Goal: Use online tool/utility: Use online tool/utility

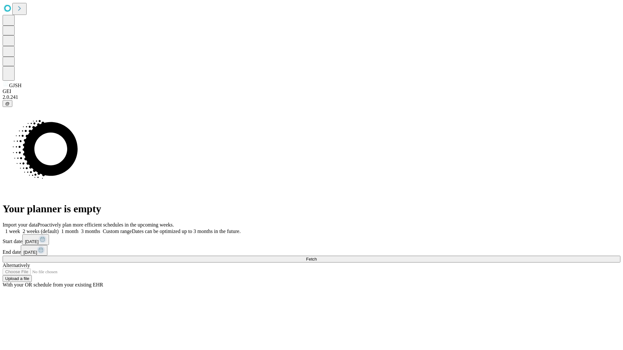
click at [317, 257] on span "Fetch" at bounding box center [311, 259] width 11 height 5
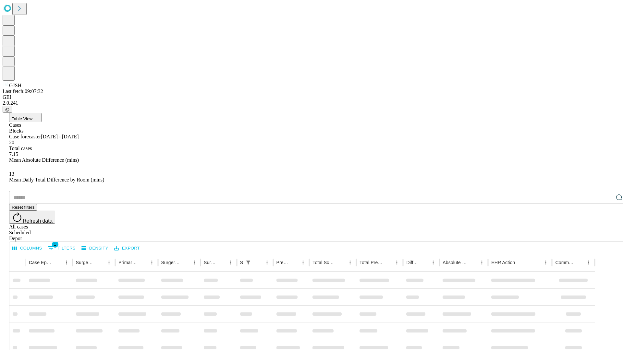
click at [32, 116] on span "Table View" at bounding box center [22, 118] width 21 height 5
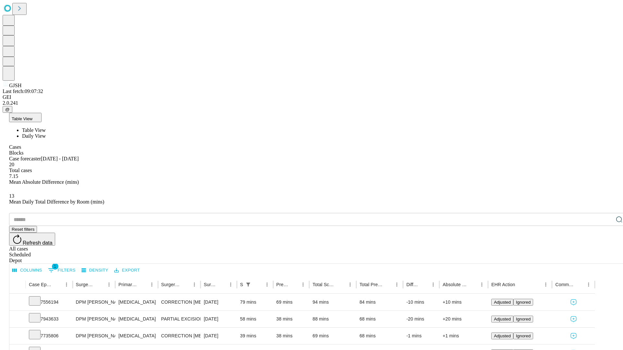
click at [46, 133] on span "Daily View" at bounding box center [34, 136] width 24 height 6
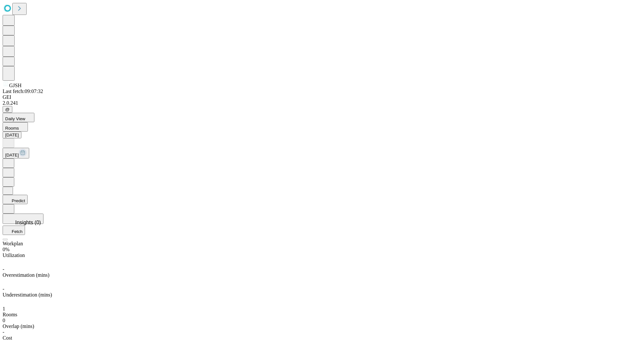
click at [28, 195] on button "Predict" at bounding box center [15, 199] width 25 height 9
